Goal: Check status: Check status

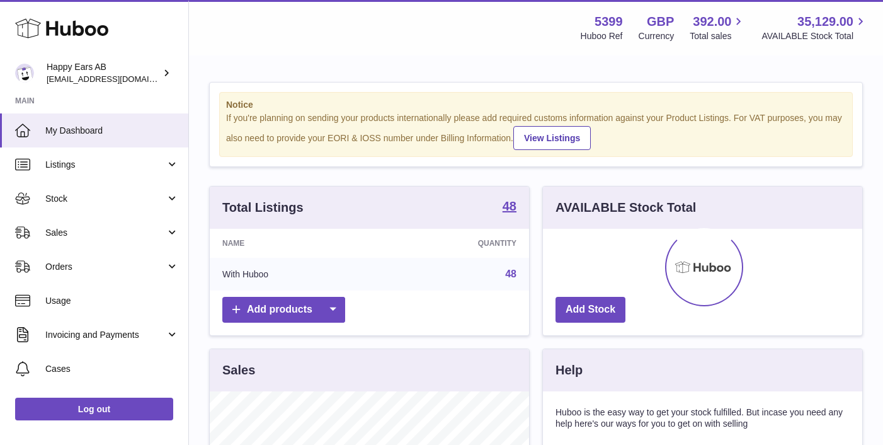
scroll to position [196, 319]
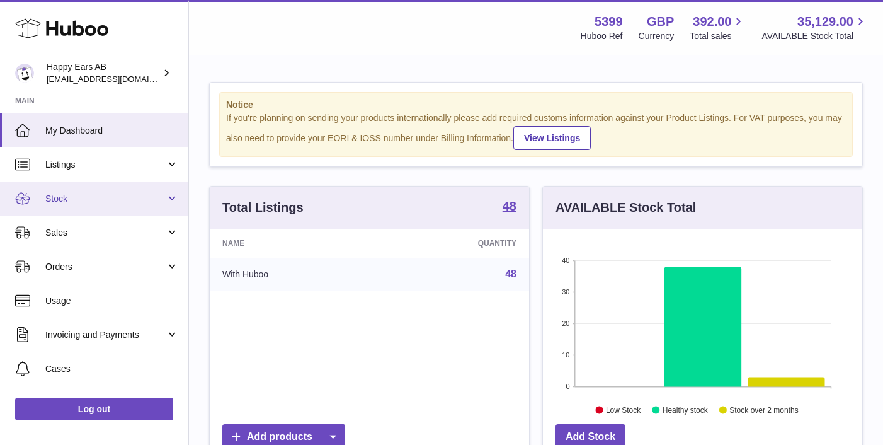
click at [101, 198] on span "Stock" at bounding box center [105, 199] width 120 height 12
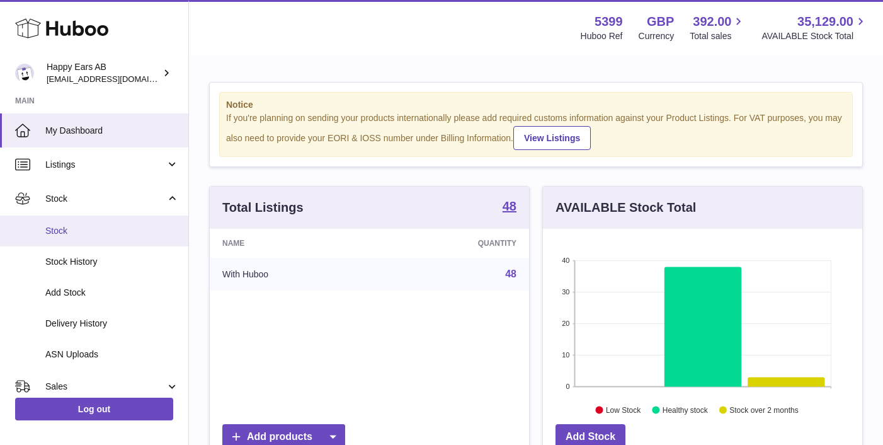
click at [105, 227] on span "Stock" at bounding box center [112, 231] width 134 height 12
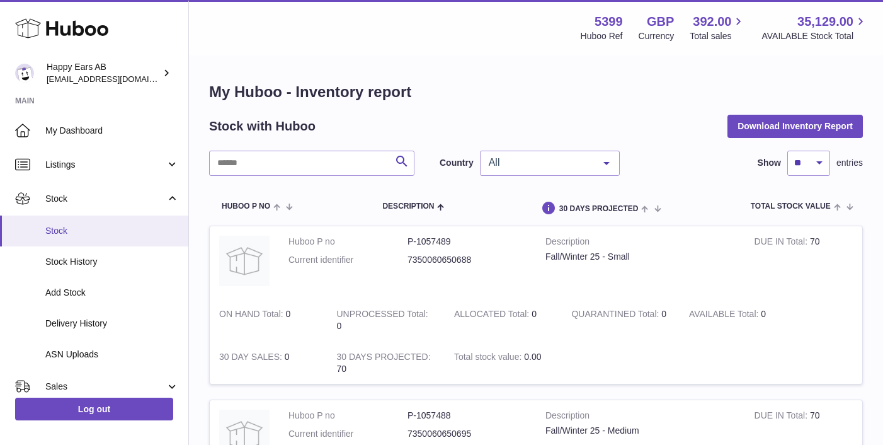
click at [90, 225] on span "Stock" at bounding box center [112, 231] width 134 height 12
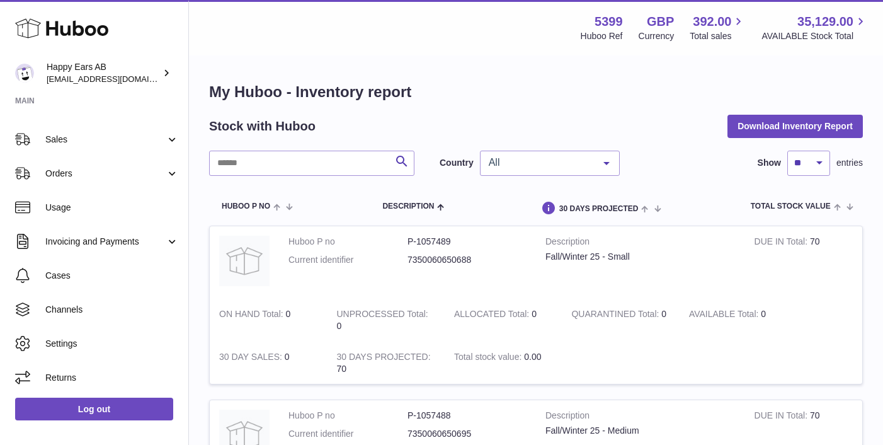
scroll to position [236, 0]
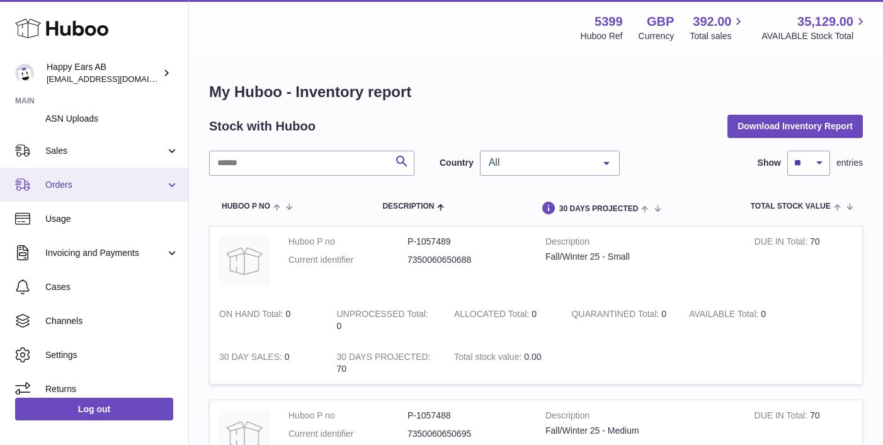
click at [116, 188] on span "Orders" at bounding box center [105, 185] width 120 height 12
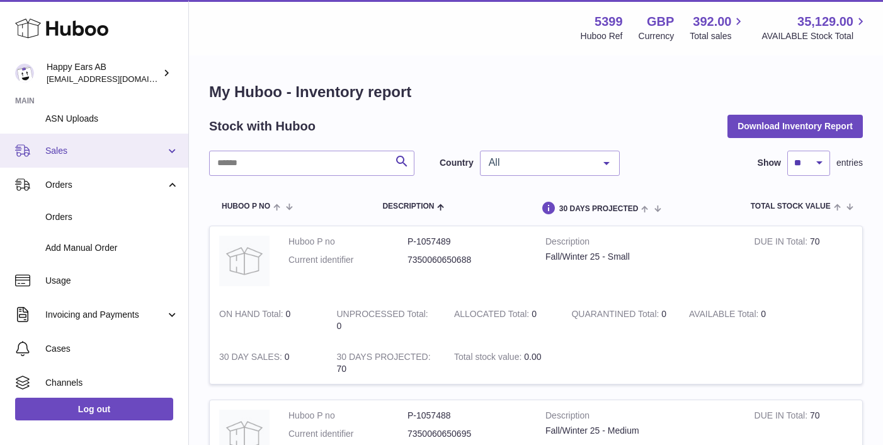
click at [105, 149] on span "Sales" at bounding box center [105, 151] width 120 height 12
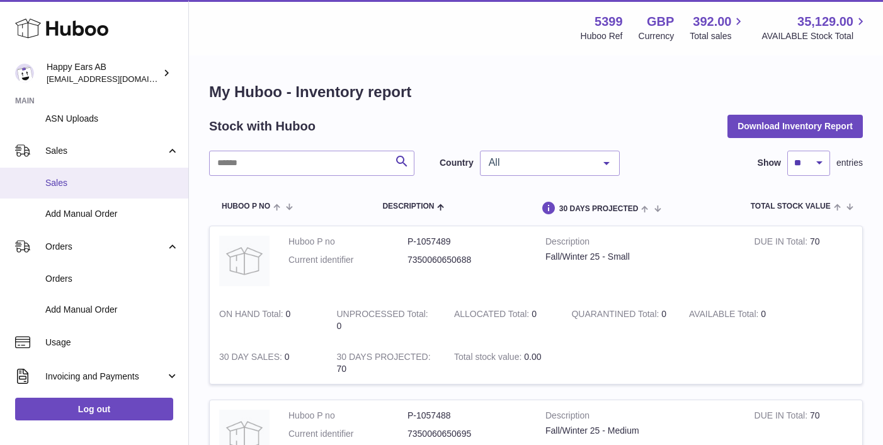
click at [106, 181] on span "Sales" at bounding box center [112, 183] width 134 height 12
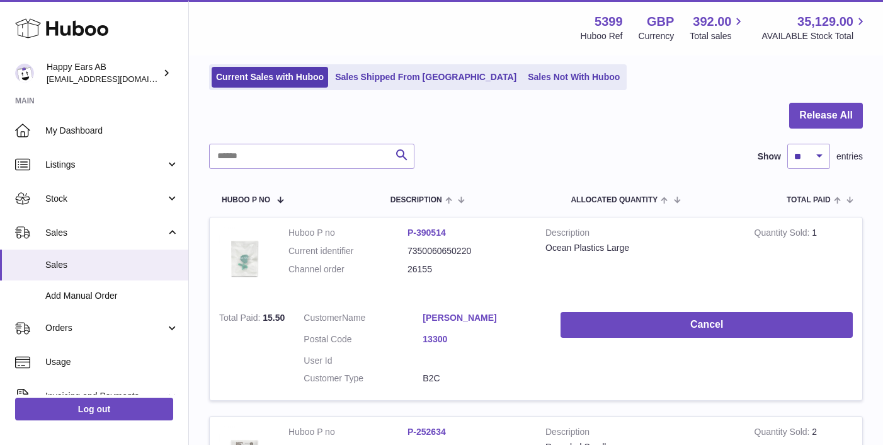
scroll to position [91, 0]
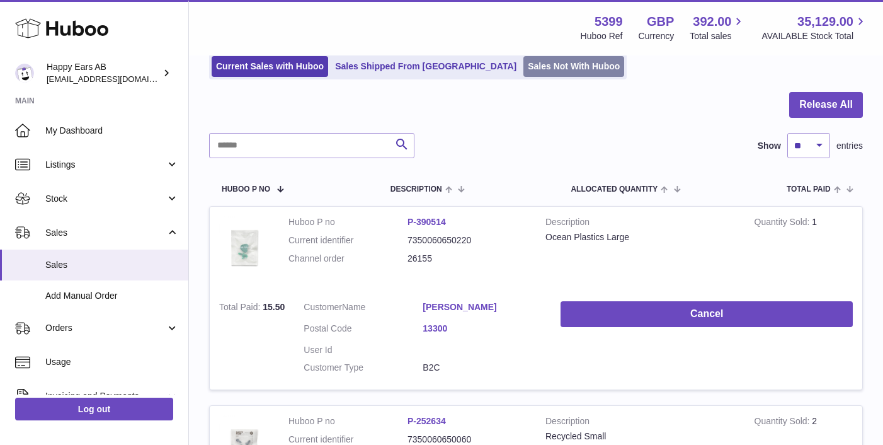
click at [523, 64] on link "Sales Not With Huboo" at bounding box center [573, 66] width 101 height 21
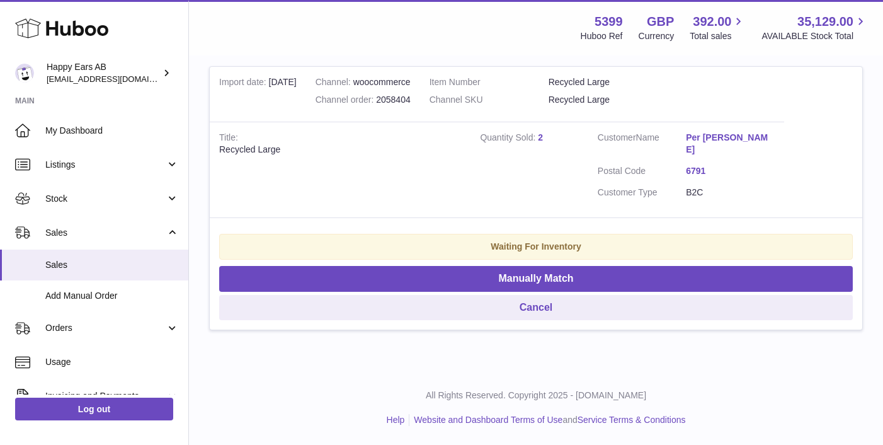
scroll to position [1589, 0]
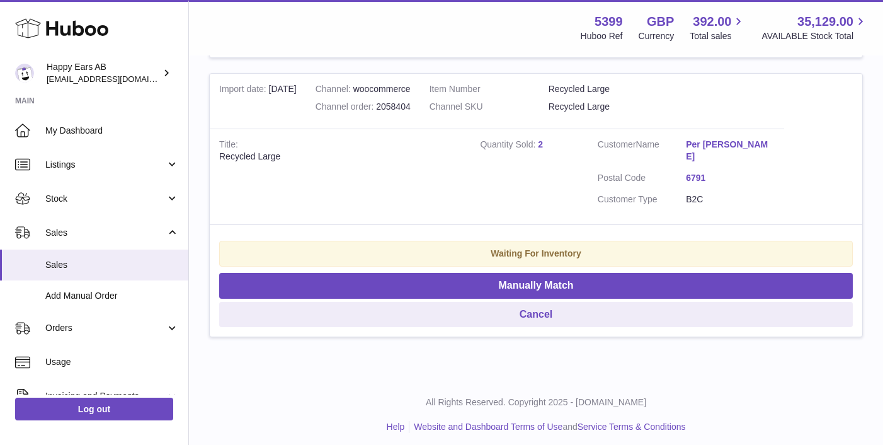
click at [739, 142] on link "Per [PERSON_NAME]" at bounding box center [730, 151] width 88 height 24
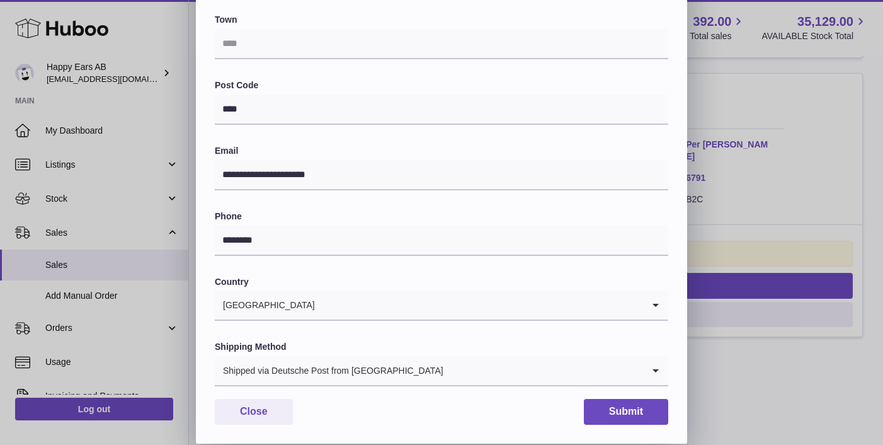
scroll to position [0, 0]
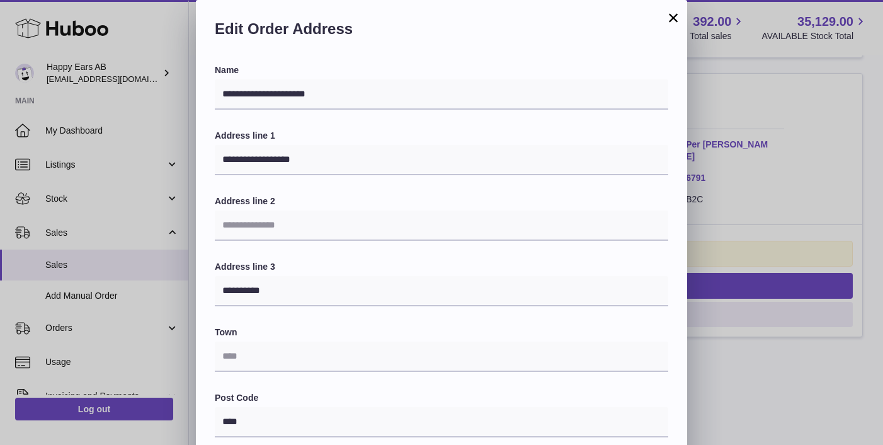
click at [669, 16] on button "×" at bounding box center [673, 17] width 15 height 15
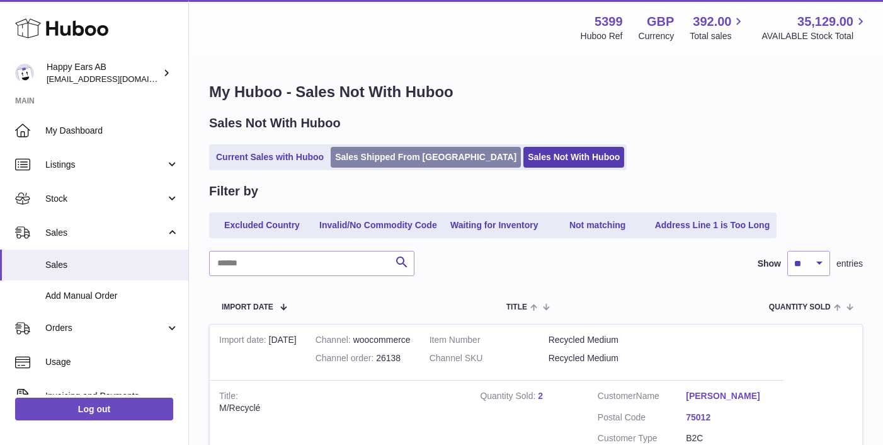
click at [384, 155] on link "Sales Shipped From [GEOGRAPHIC_DATA]" at bounding box center [426, 157] width 190 height 21
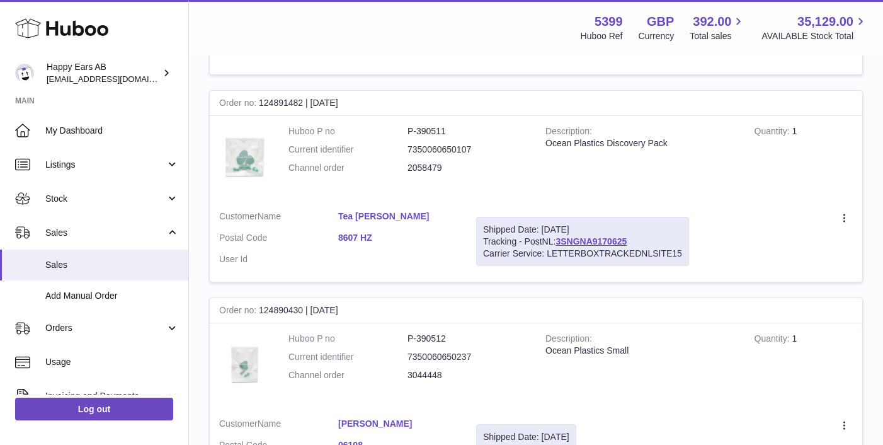
scroll to position [945, 0]
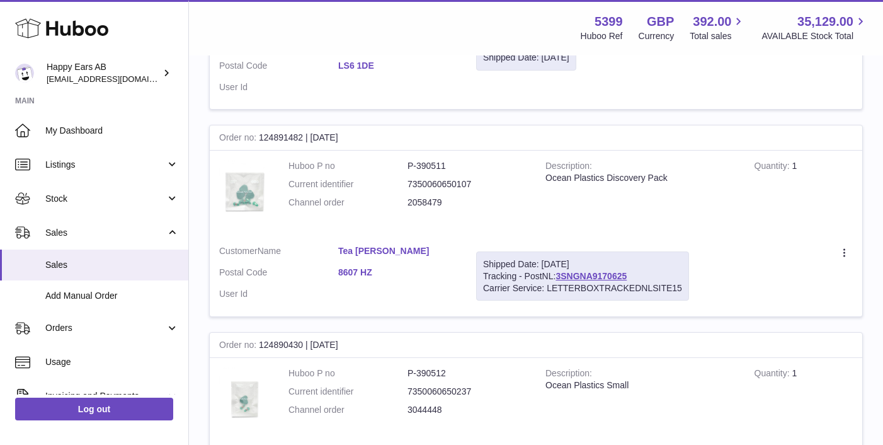
click at [379, 250] on link "Tea [PERSON_NAME]" at bounding box center [397, 251] width 119 height 12
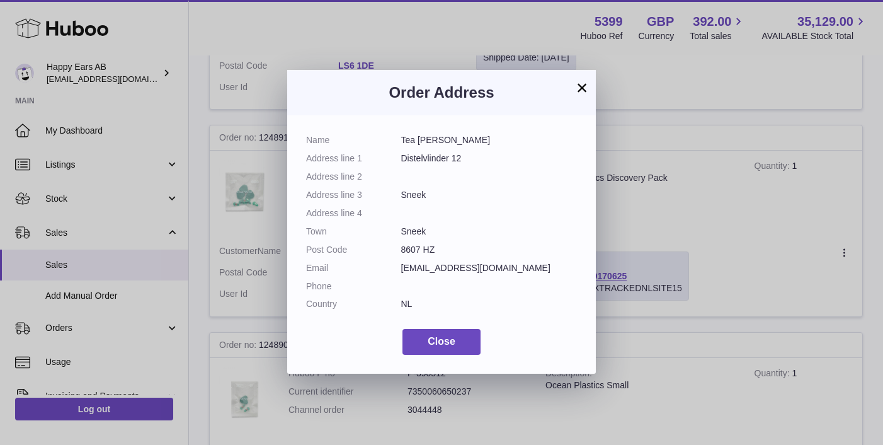
click at [583, 84] on button "×" at bounding box center [581, 87] width 15 height 15
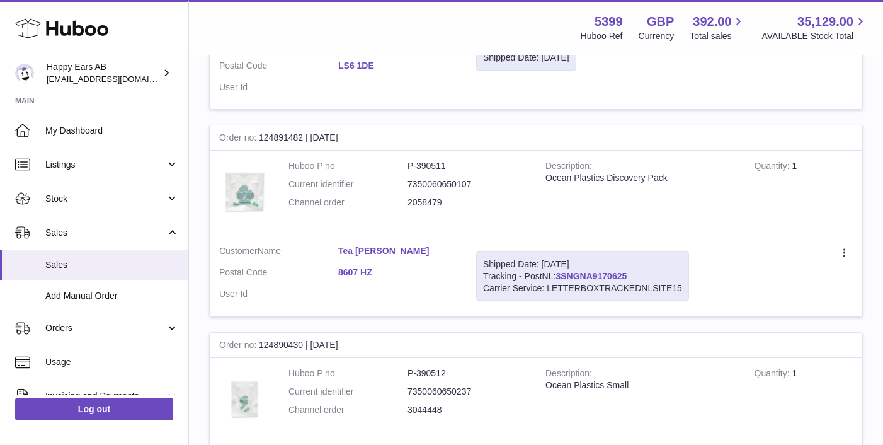
click at [603, 273] on link "3SNGNA9170625" at bounding box center [590, 276] width 71 height 10
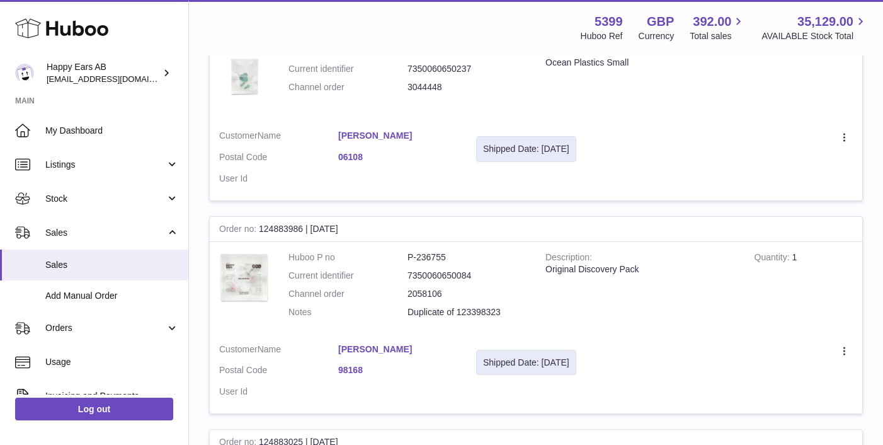
scroll to position [1997, 0]
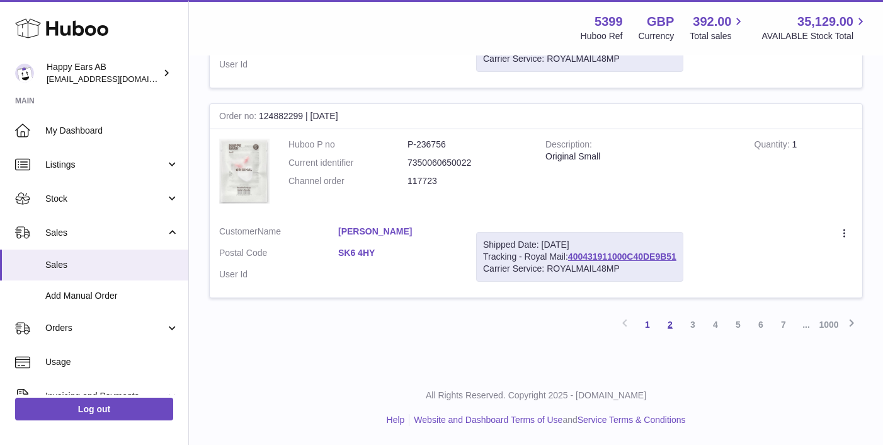
click at [673, 323] on link "2" at bounding box center [670, 324] width 23 height 23
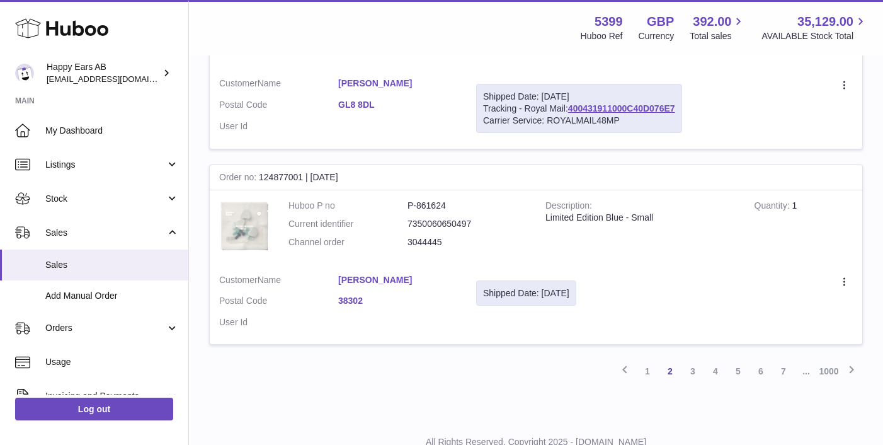
scroll to position [1976, 0]
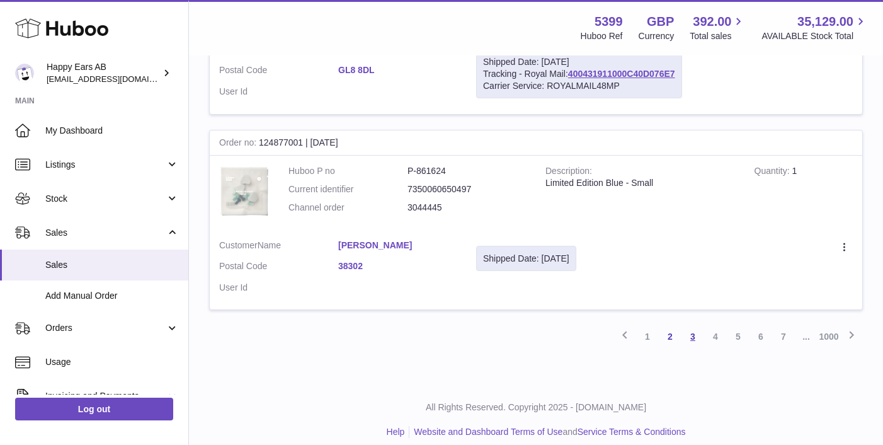
click at [687, 326] on link "3" at bounding box center [692, 336] width 23 height 23
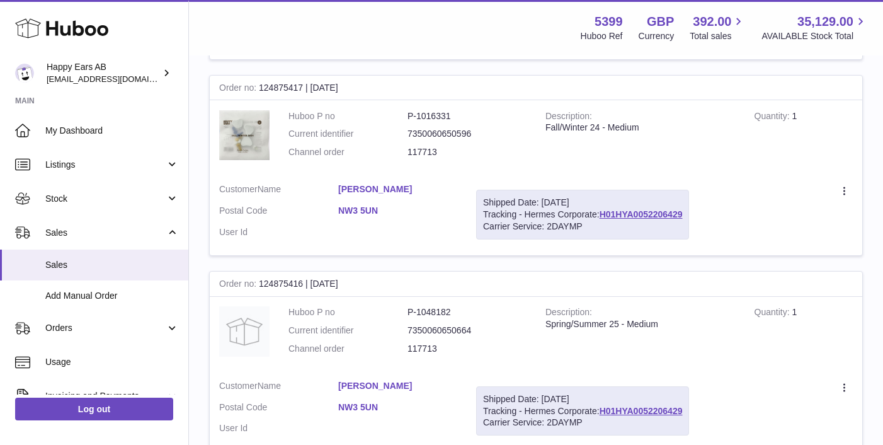
scroll to position [1029, 0]
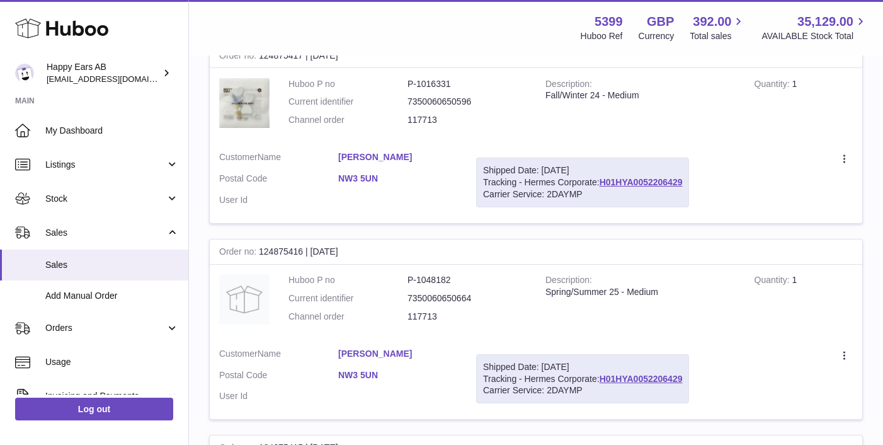
click at [377, 159] on link "[PERSON_NAME]" at bounding box center [397, 157] width 119 height 12
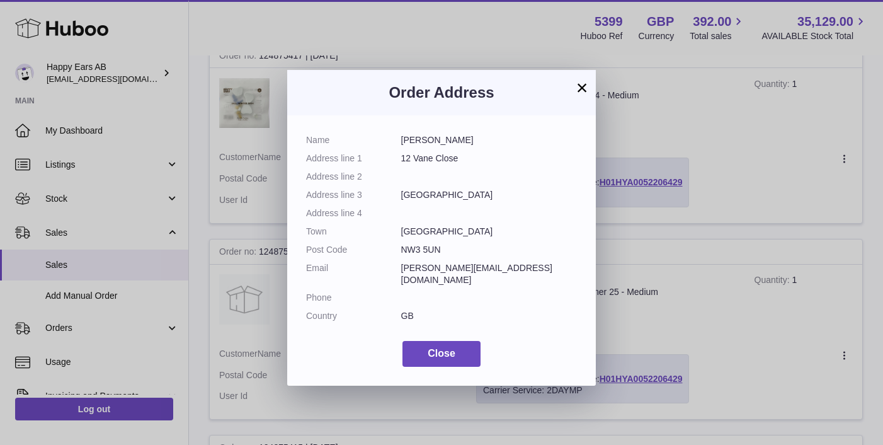
click at [584, 88] on button "×" at bounding box center [581, 87] width 15 height 15
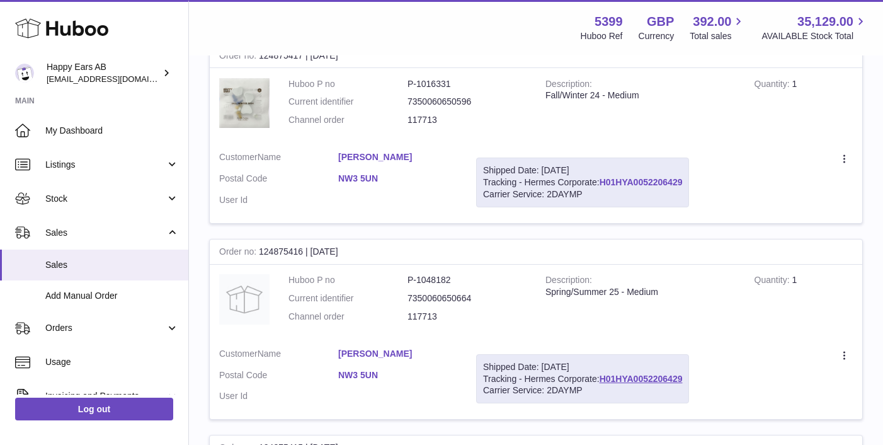
click at [617, 183] on link "H01HYA0052206429" at bounding box center [641, 182] width 83 height 10
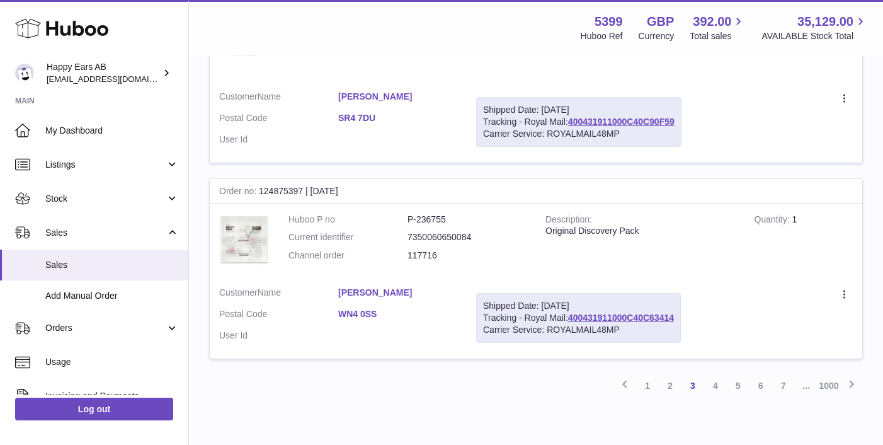
scroll to position [1947, 0]
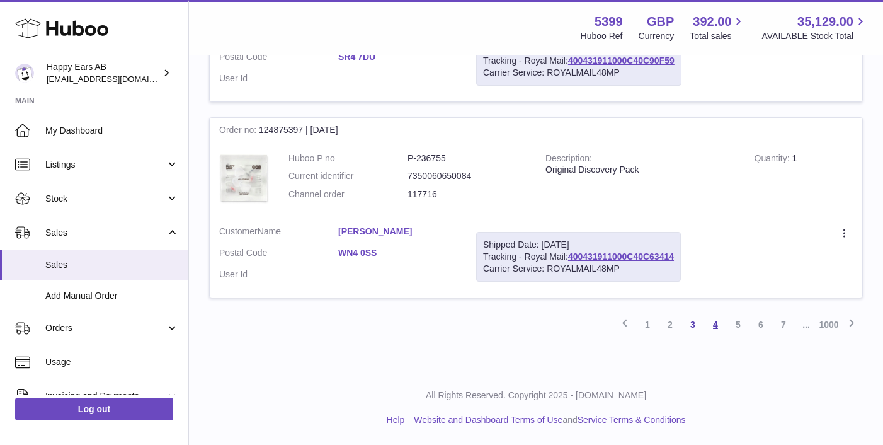
click at [715, 325] on link "4" at bounding box center [715, 324] width 23 height 23
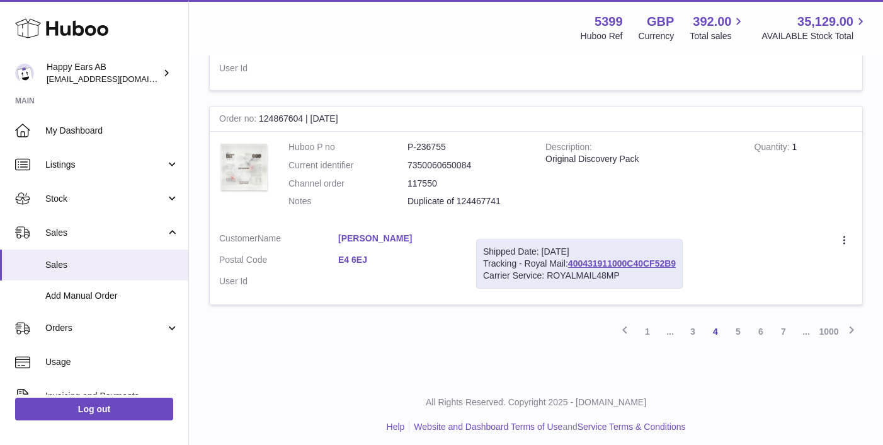
scroll to position [2001, 0]
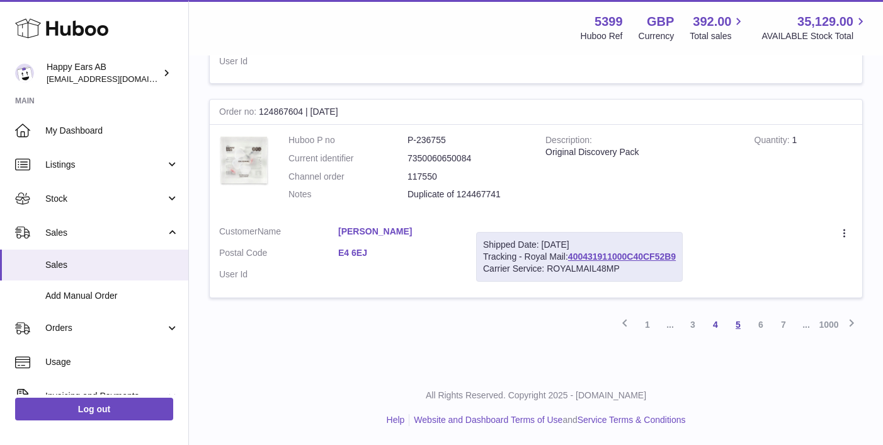
click at [737, 322] on link "5" at bounding box center [738, 324] width 23 height 23
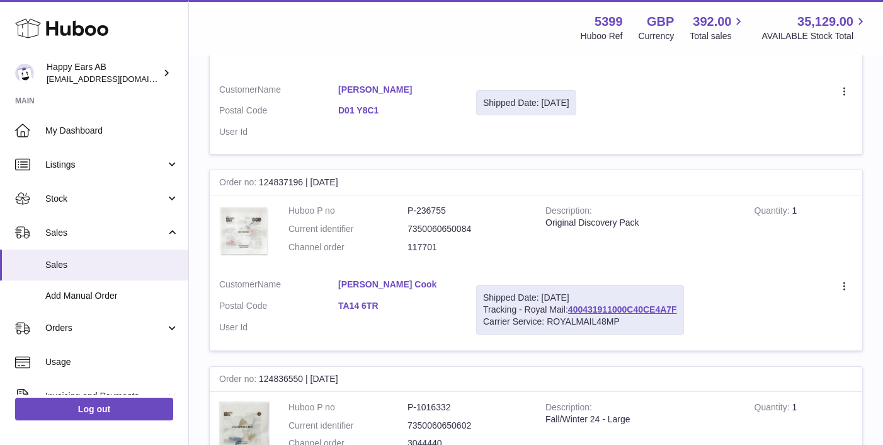
scroll to position [1993, 0]
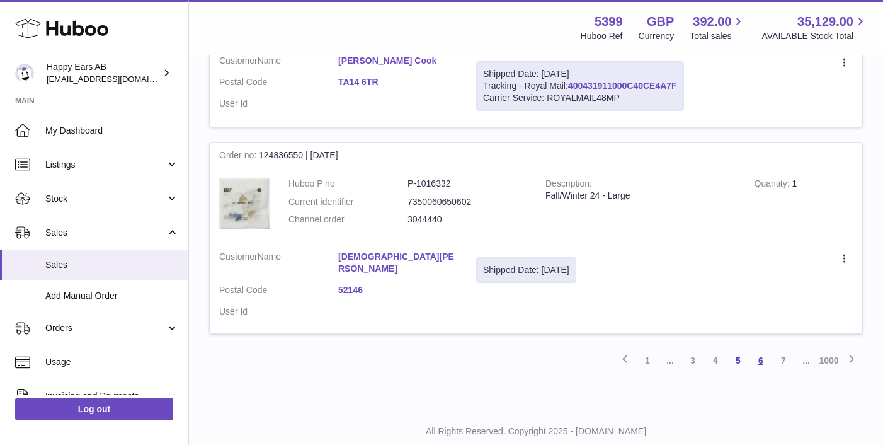
click at [758, 349] on link "6" at bounding box center [760, 360] width 23 height 23
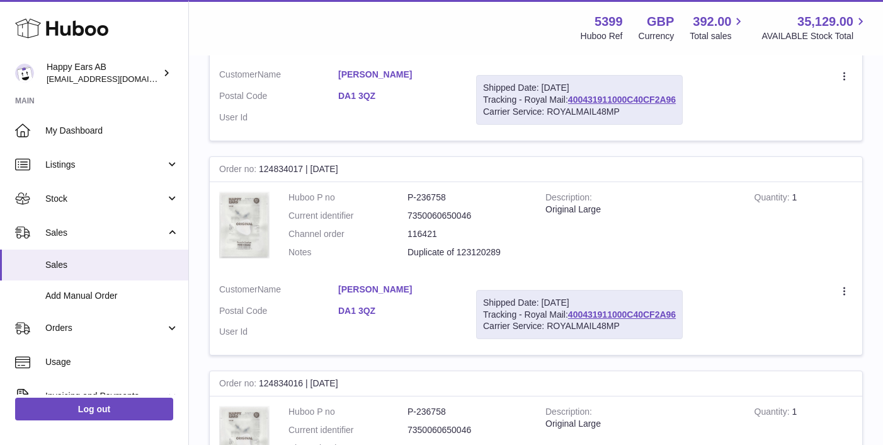
scroll to position [2008, 0]
